Goal: Task Accomplishment & Management: Manage account settings

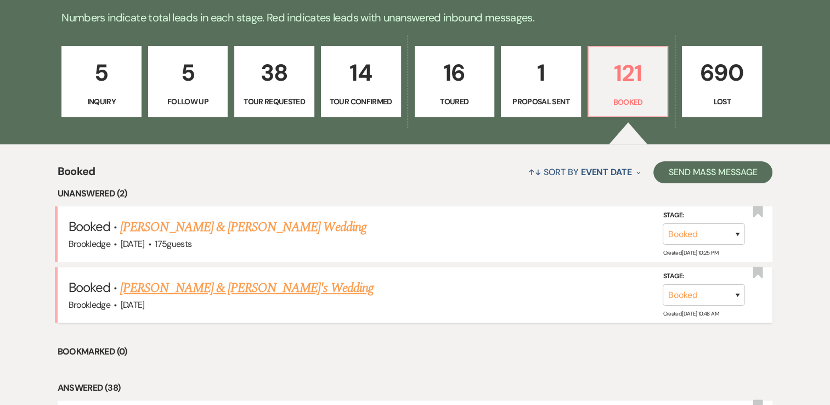
scroll to position [329, 0]
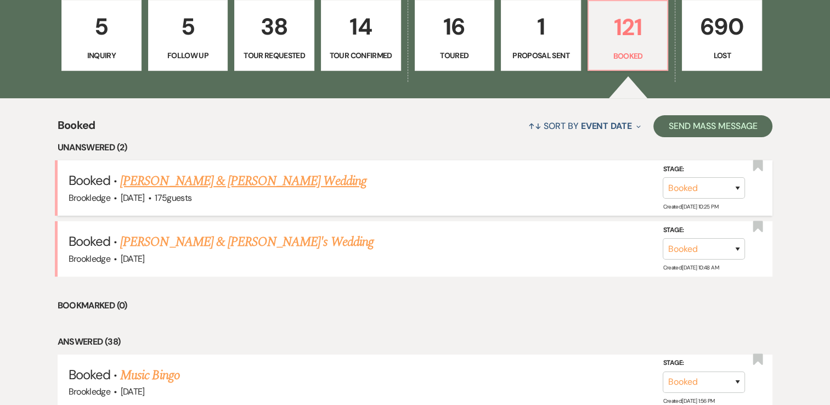
click at [197, 177] on link "[PERSON_NAME] & [PERSON_NAME] Wedding" at bounding box center [243, 181] width 246 height 20
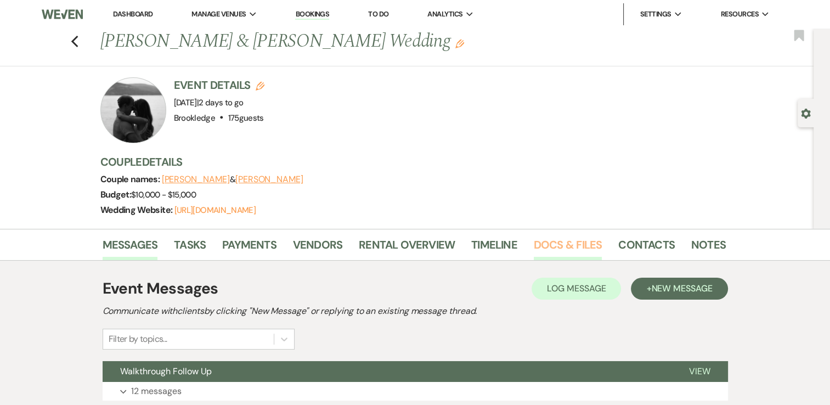
click at [555, 241] on link "Docs & Files" at bounding box center [568, 248] width 68 height 24
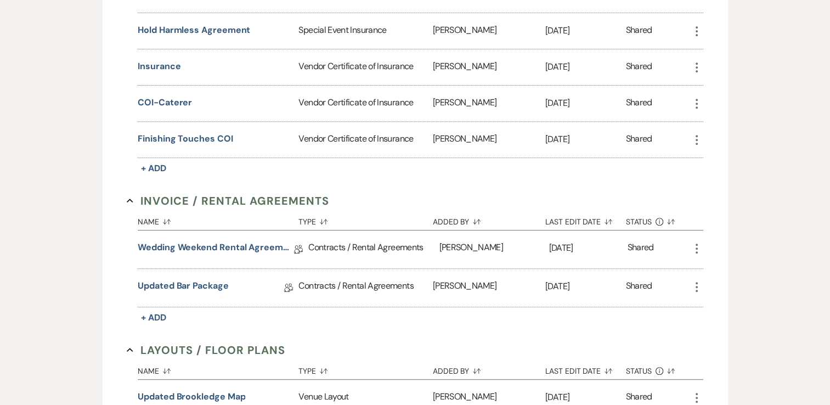
scroll to position [439, 0]
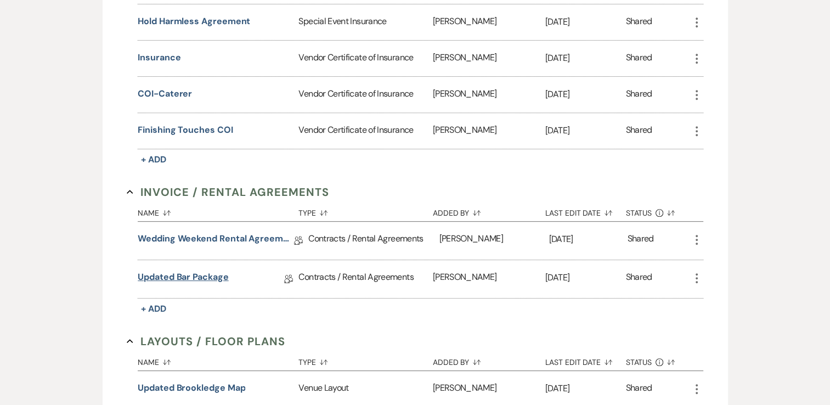
click at [173, 273] on link "Updated Bar Package" at bounding box center [183, 278] width 90 height 17
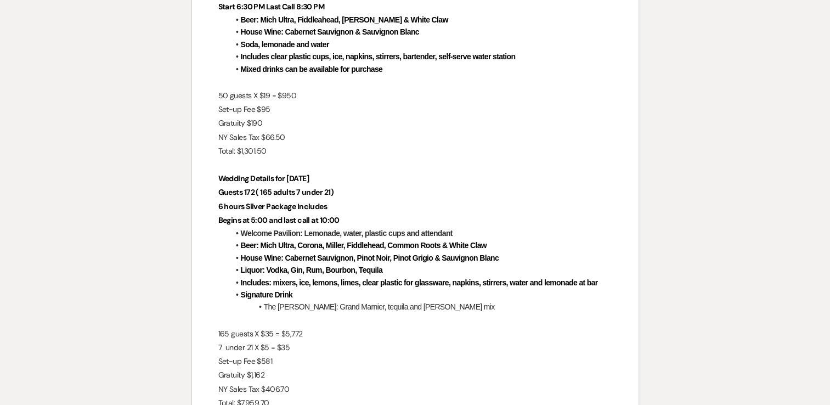
scroll to position [384, 0]
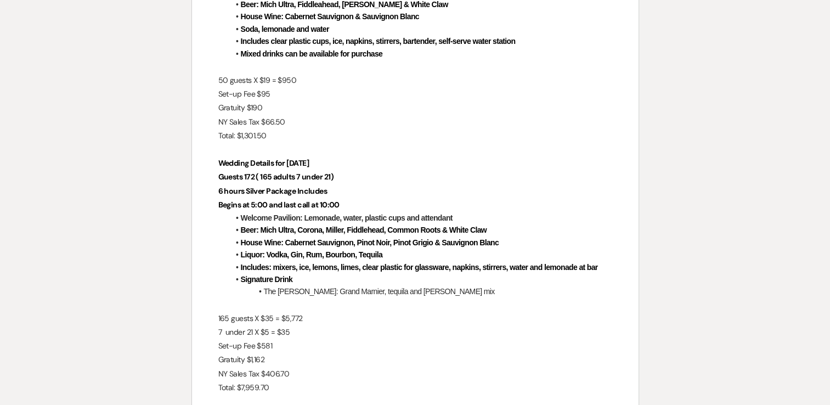
click at [219, 192] on strong "6 hours Silver Package Includes" at bounding box center [272, 191] width 109 height 10
click at [221, 192] on strong "6 hours Silver Package Includes" at bounding box center [272, 191] width 109 height 10
click at [350, 200] on p "Begins at 5:00 and last call at 10:00" at bounding box center [415, 205] width 394 height 14
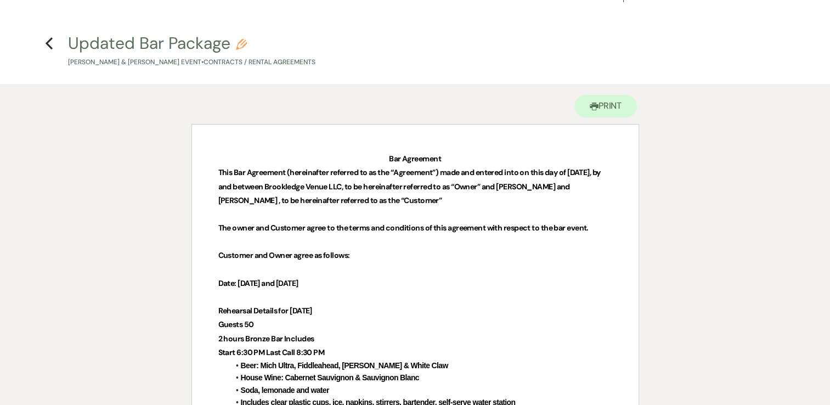
scroll to position [0, 0]
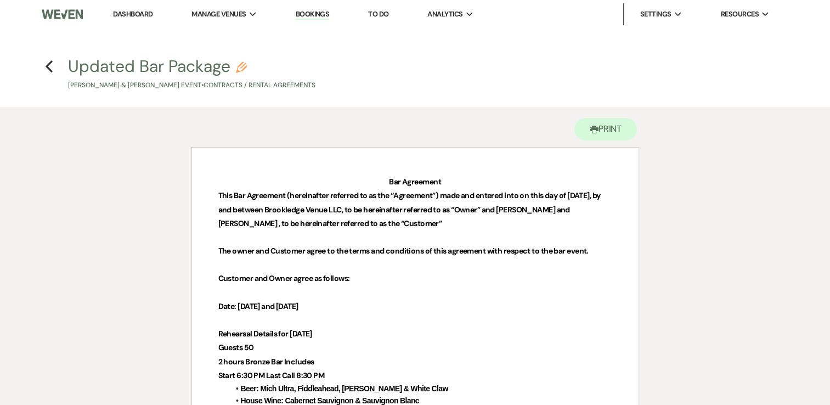
click at [146, 10] on link "Dashboard" at bounding box center [132, 13] width 39 height 9
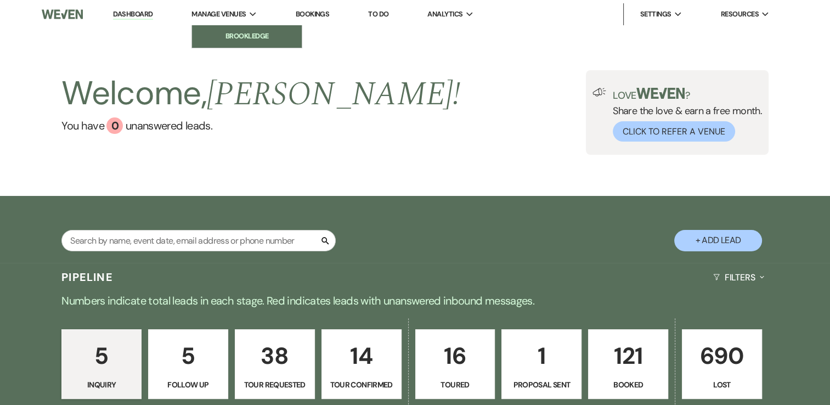
click at [239, 36] on li "Brookledge" at bounding box center [246, 36] width 99 height 11
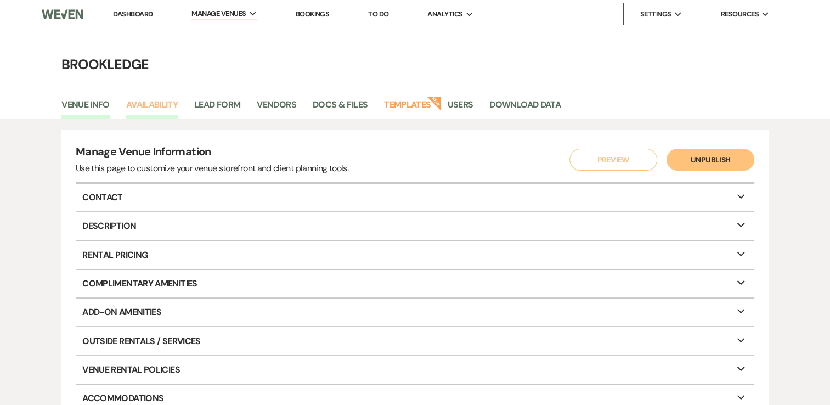
click at [140, 110] on link "Availability" at bounding box center [152, 108] width 52 height 21
select select "3"
select select "2026"
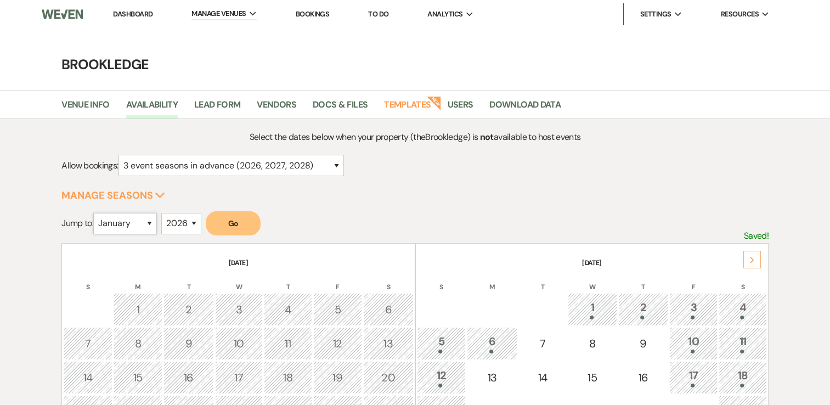
click at [154, 227] on select "January February March April May June July August September October November De…" at bounding box center [125, 223] width 64 height 21
select select "9"
click at [96, 213] on select "January February March April May June July August September October November De…" at bounding box center [125, 223] width 64 height 21
click at [225, 220] on button "Go" at bounding box center [233, 223] width 55 height 24
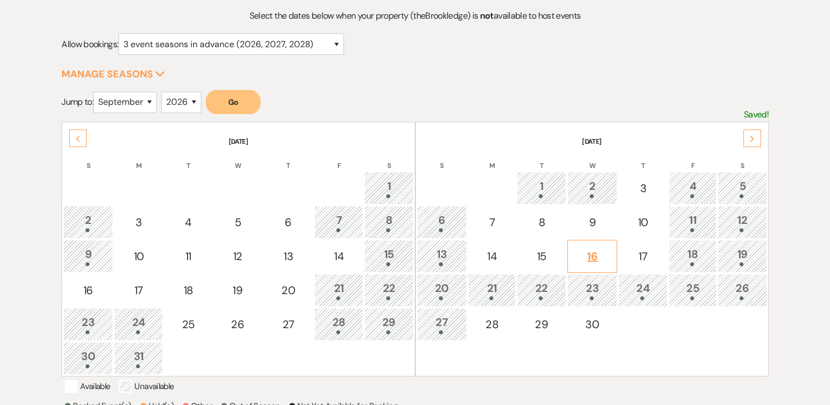
scroll to position [165, 0]
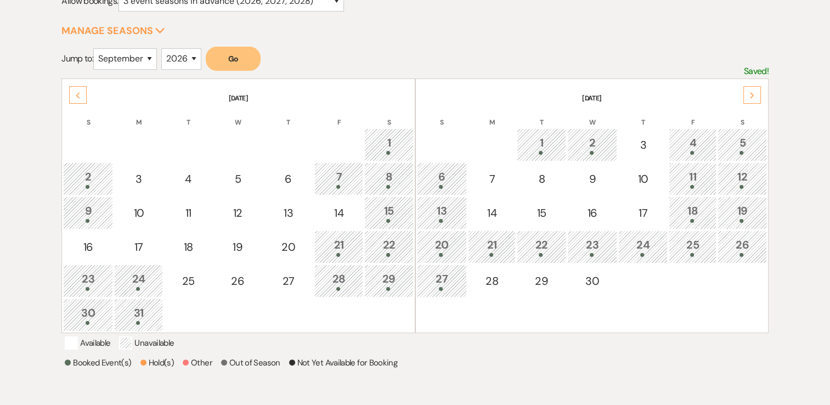
click at [739, 172] on div "12" at bounding box center [741, 178] width 37 height 20
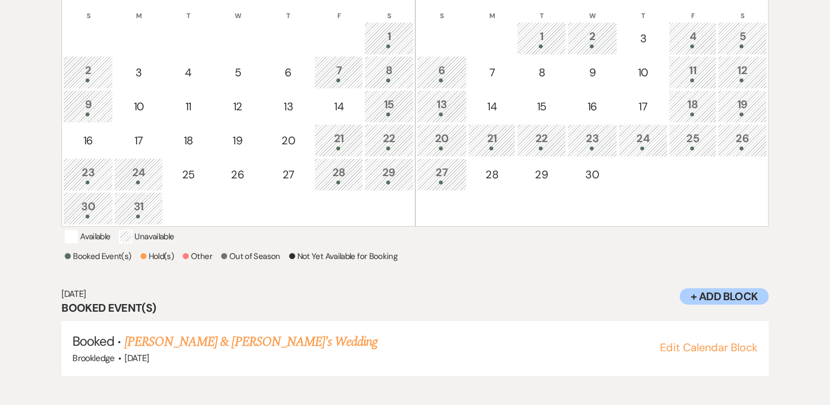
scroll to position [274, 0]
